Goal: Task Accomplishment & Management: Use online tool/utility

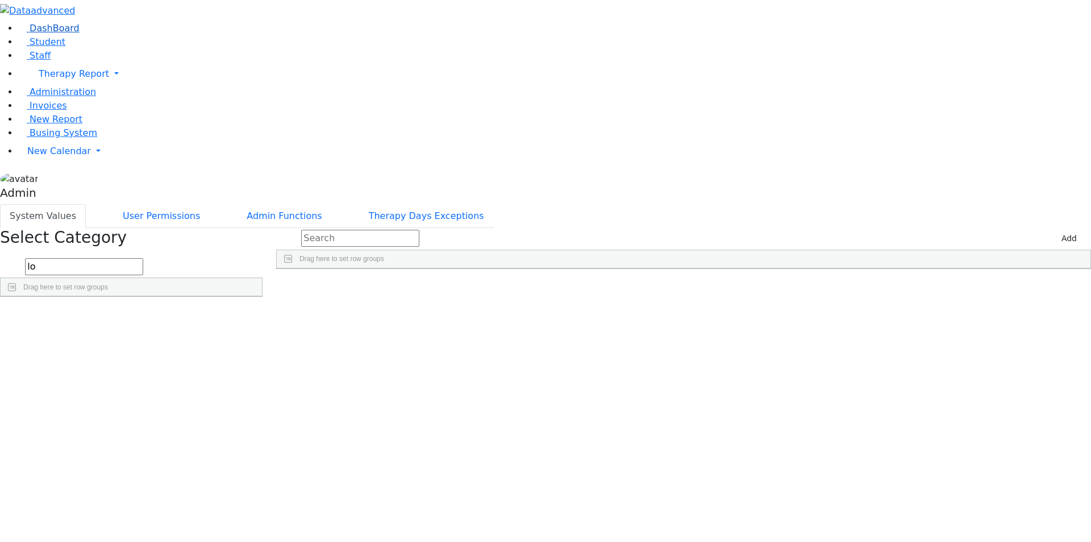
click at [55, 34] on span "DashBoard" at bounding box center [55, 28] width 50 height 11
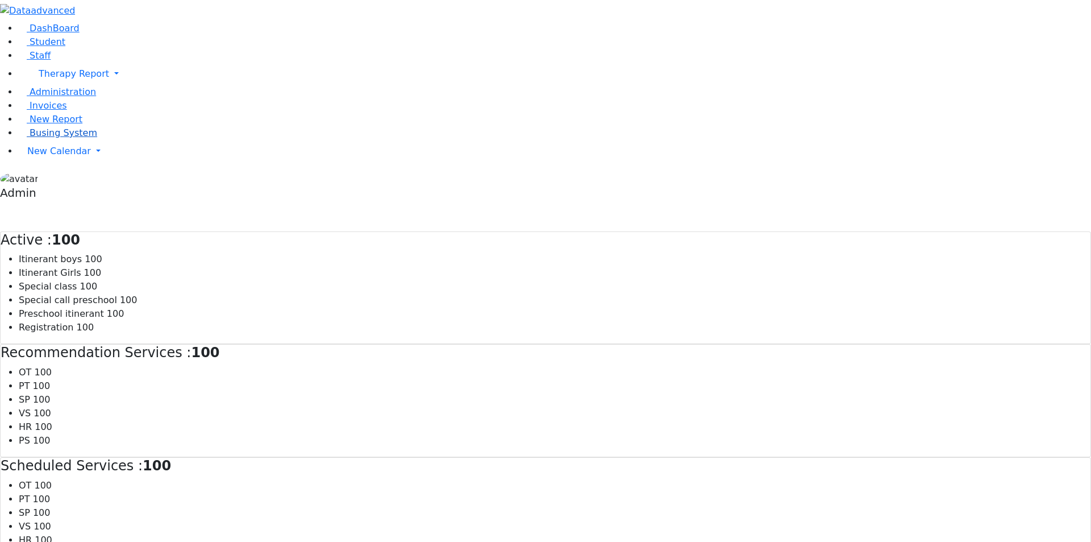
click at [51, 138] on span "Busing System" at bounding box center [64, 132] width 68 height 11
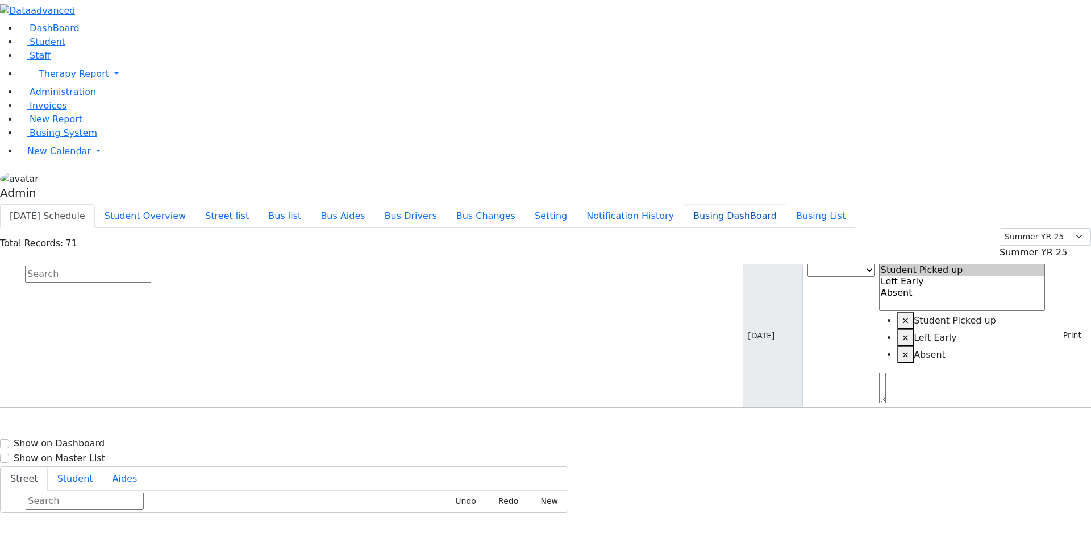
click at [752, 204] on button "Busing DashBoard" at bounding box center [735, 216] width 103 height 24
click at [834, 204] on button "Busing List" at bounding box center [820, 216] width 69 height 24
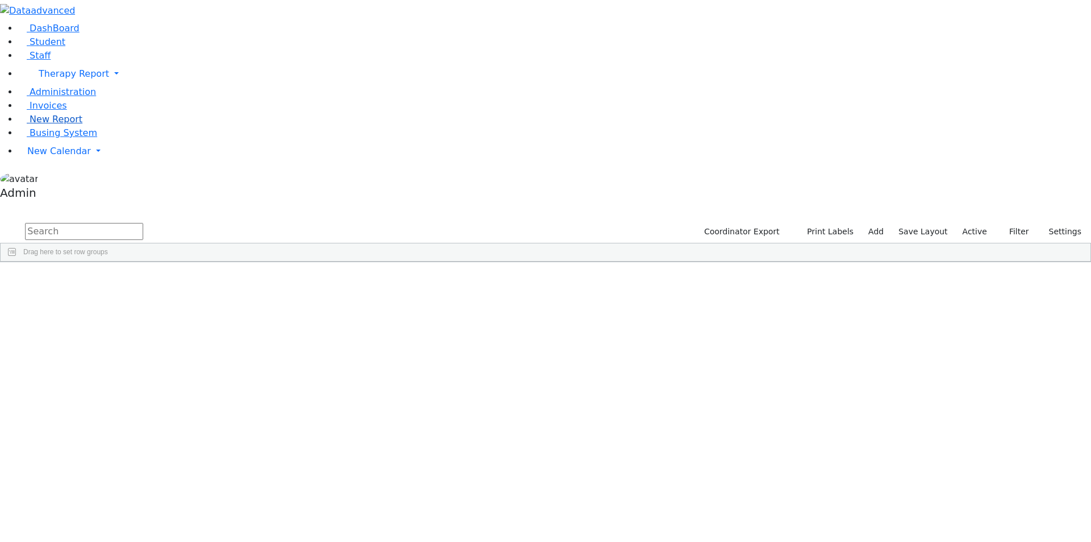
click at [48, 124] on span "New Report" at bounding box center [56, 119] width 53 height 11
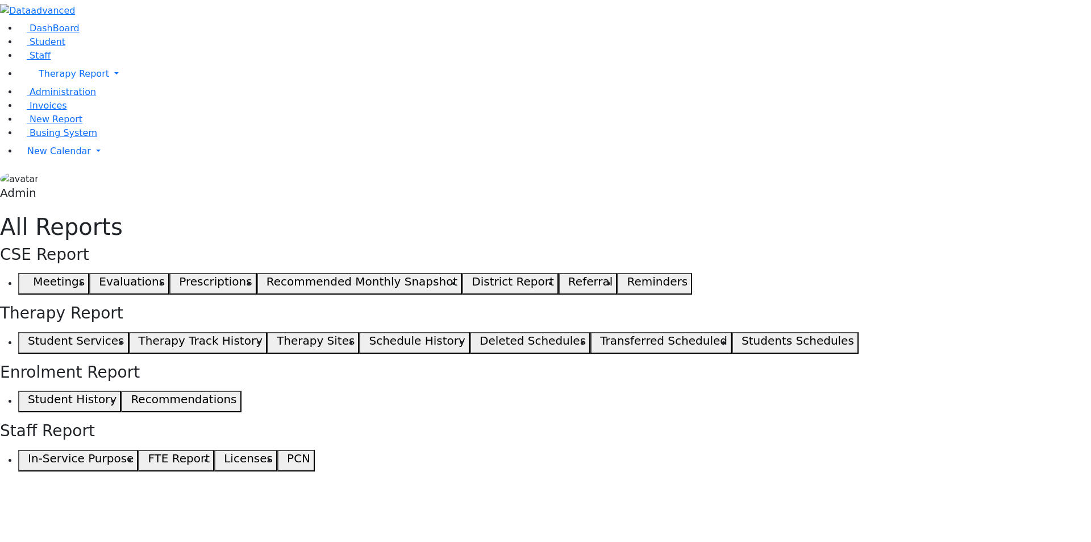
click at [129, 332] on button "Student Services" at bounding box center [73, 343] width 111 height 22
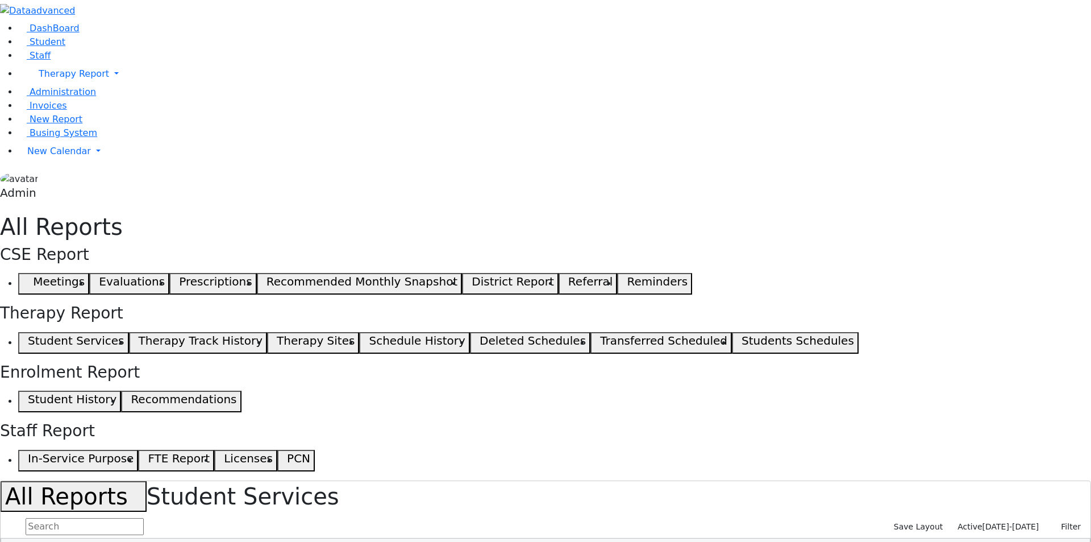
checkbox input "true"
click at [0, 0] on div "Group Services OT 0 PT 0 SL 5 Psych 2 VS 0 HR 0" at bounding box center [0, 0] width 0 height 0
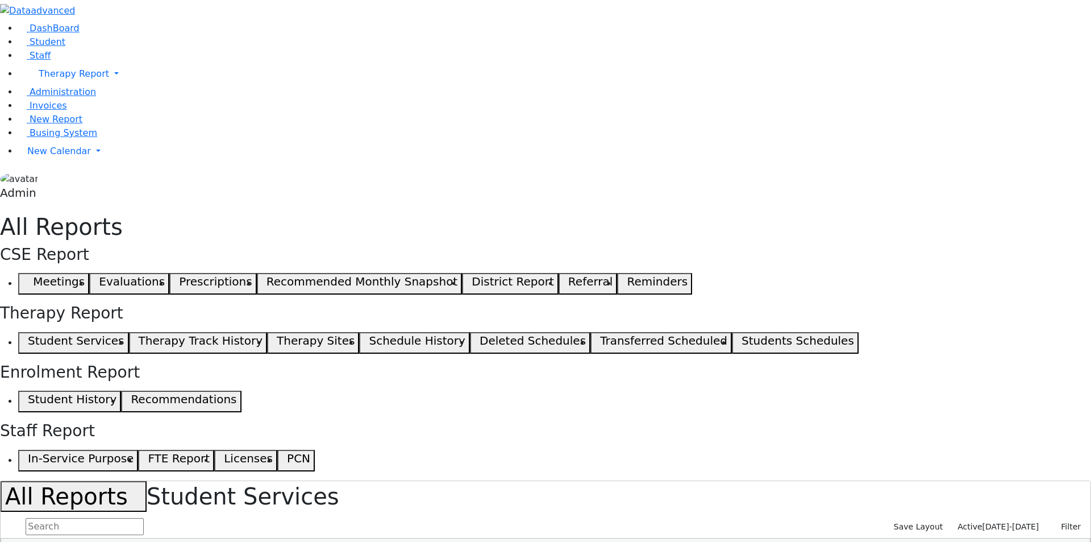
checkbox input "true"
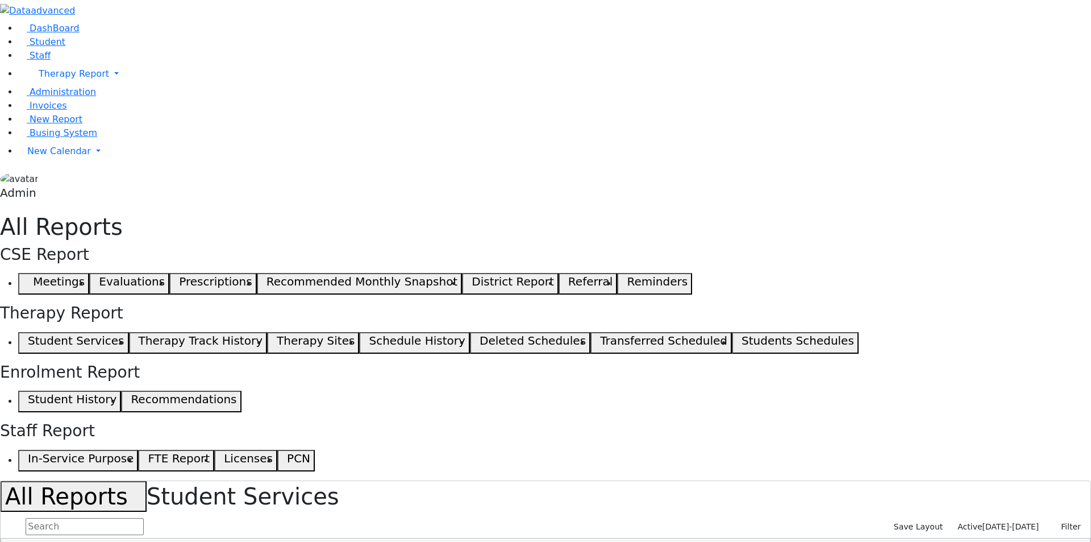
click at [703, 481] on h1 "All Reports Student Services" at bounding box center [546, 496] width 1090 height 31
checkbox input "true"
click at [942, 518] on button "Save Layout" at bounding box center [918, 527] width 59 height 18
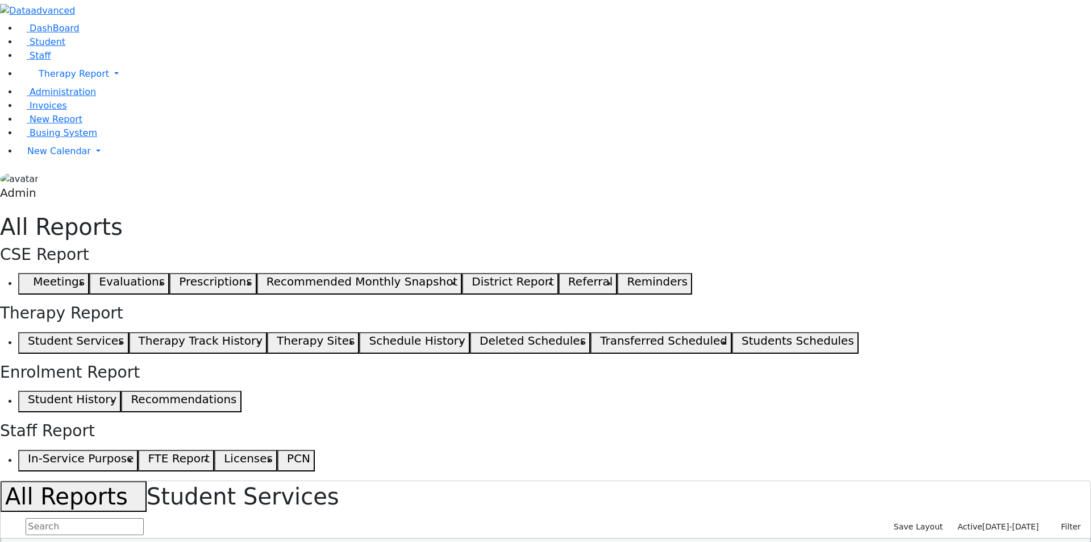
click at [0, 0] on div "Group Services OT 0 PT 0 SL 5 Psych 2 VS 0 HR 0" at bounding box center [0, 0] width 0 height 0
checkbox input "false"
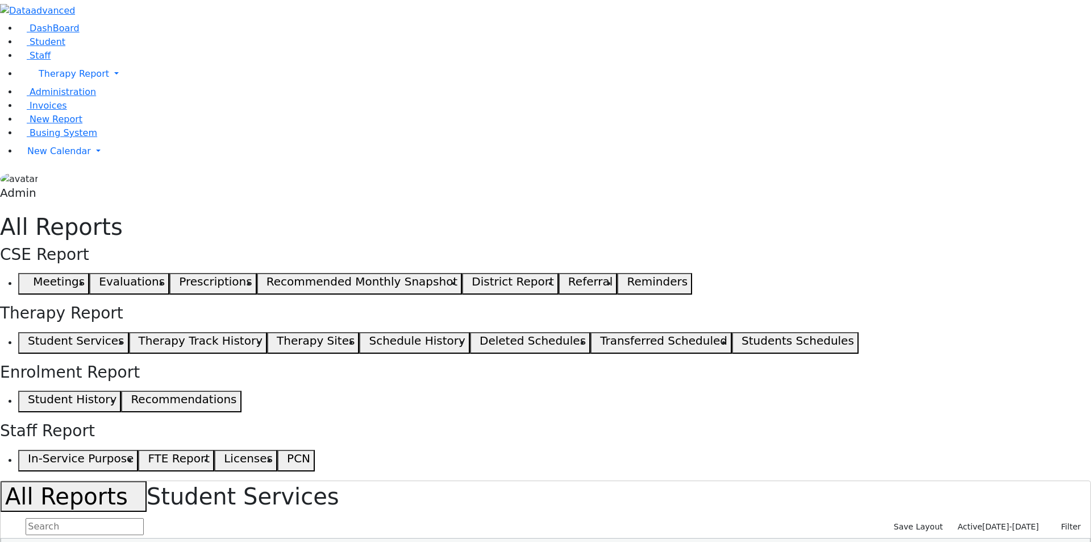
checkbox input "false"
click at [943, 518] on button "Save Layout" at bounding box center [918, 527] width 59 height 18
click at [942, 518] on button "Save Layout" at bounding box center [918, 527] width 59 height 18
click at [860, 481] on h1 "All Reports Student Services" at bounding box center [546, 496] width 1090 height 31
